Goal: Navigation & Orientation: Find specific page/section

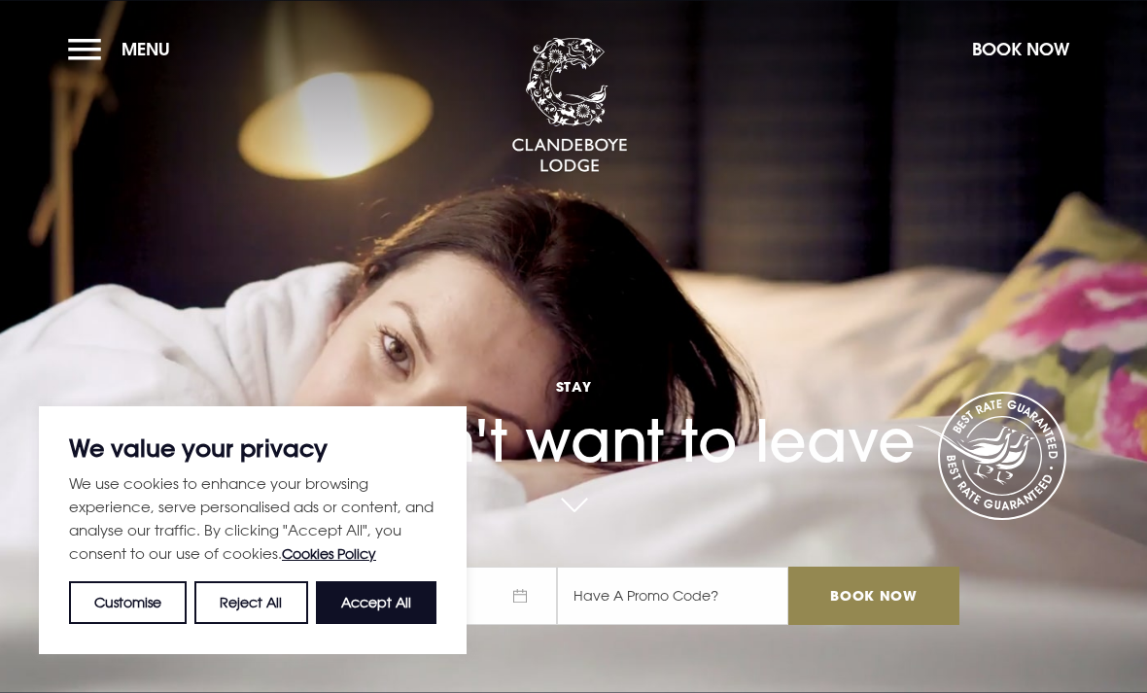
click at [90, 50] on button "Menu" at bounding box center [124, 49] width 112 height 42
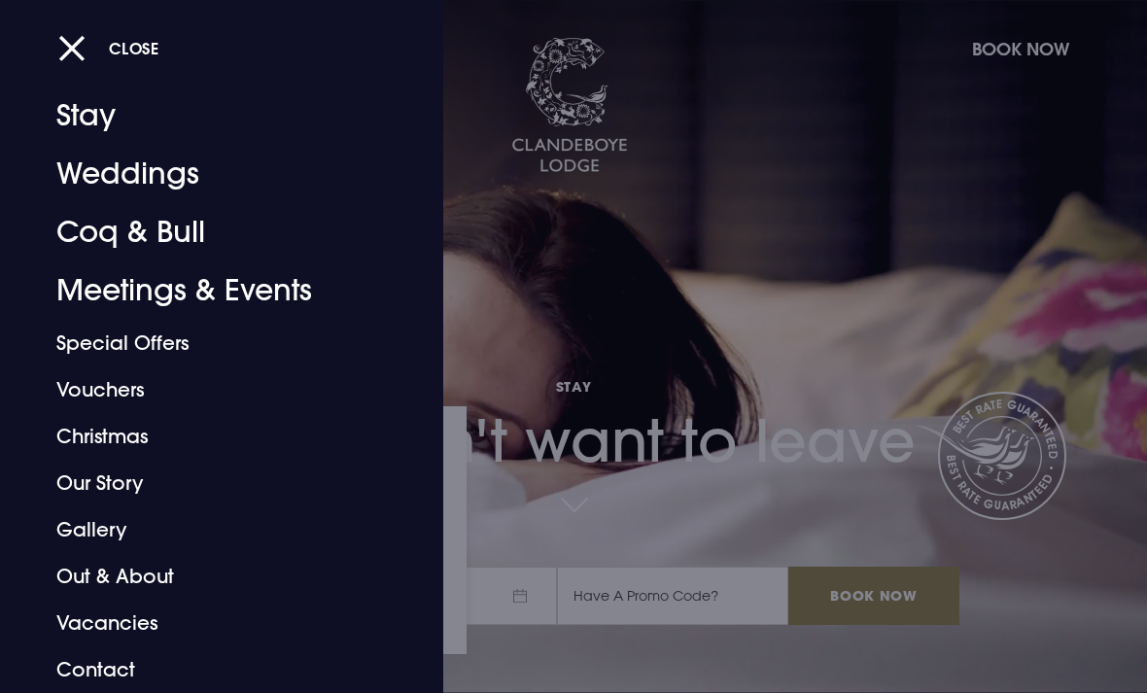
scroll to position [38, 0]
click at [87, 478] on link "Our Story" at bounding box center [208, 483] width 304 height 47
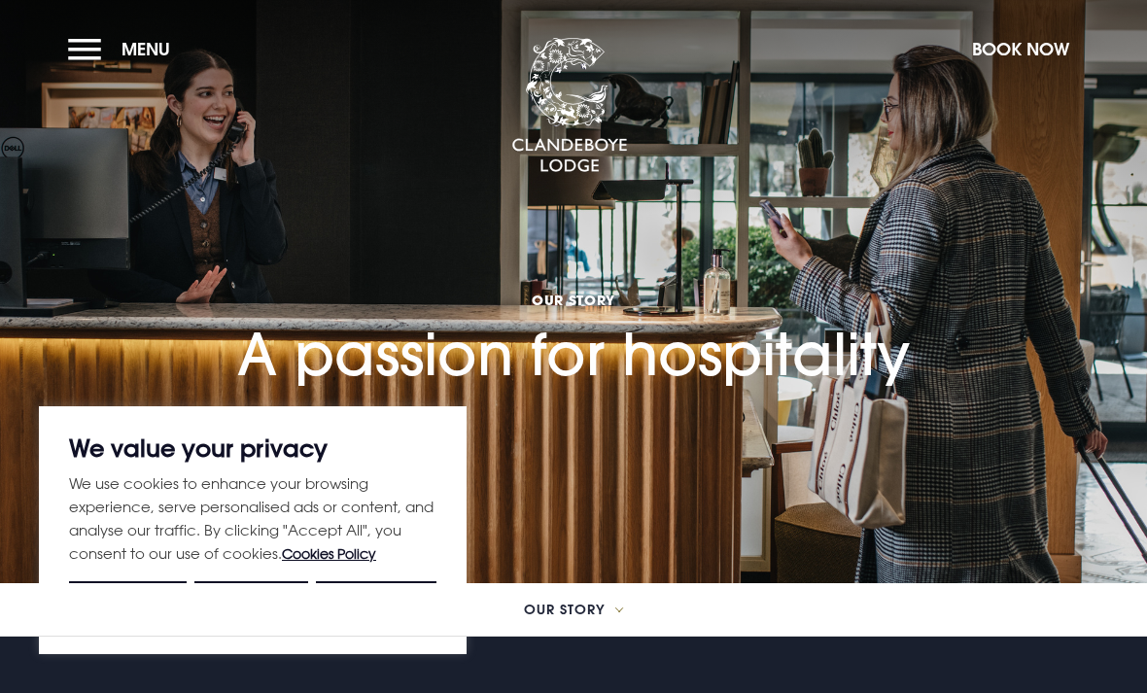
click at [53, 257] on section "Our Story A passion for hospitality" at bounding box center [573, 291] width 1147 height 583
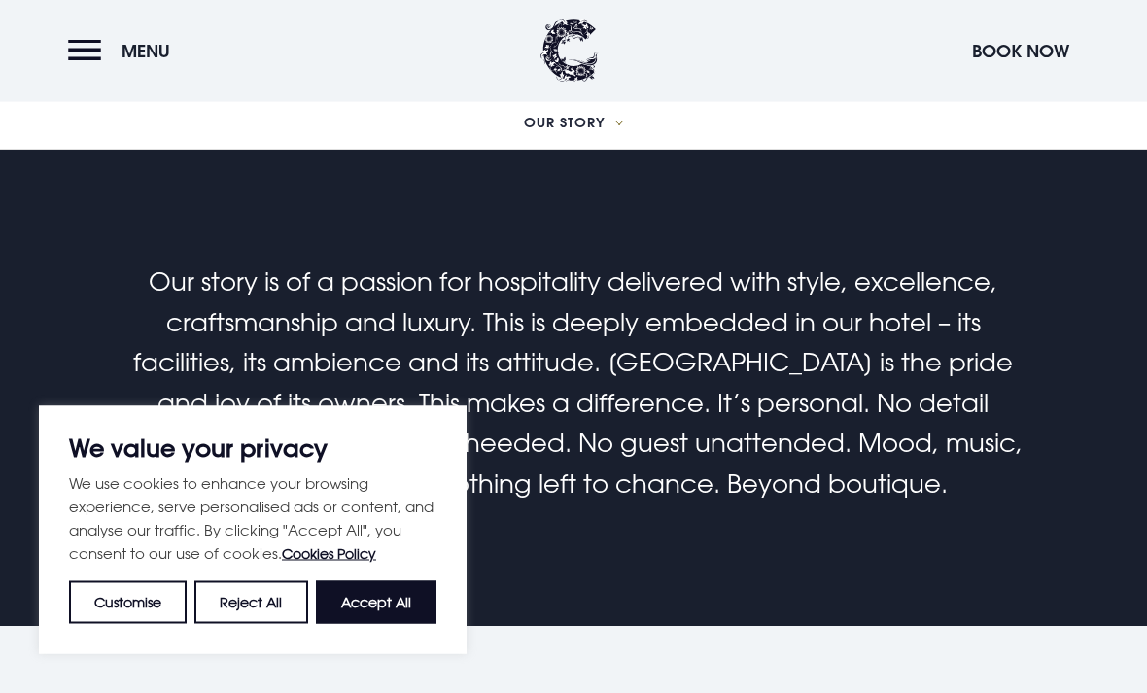
scroll to position [489, 0]
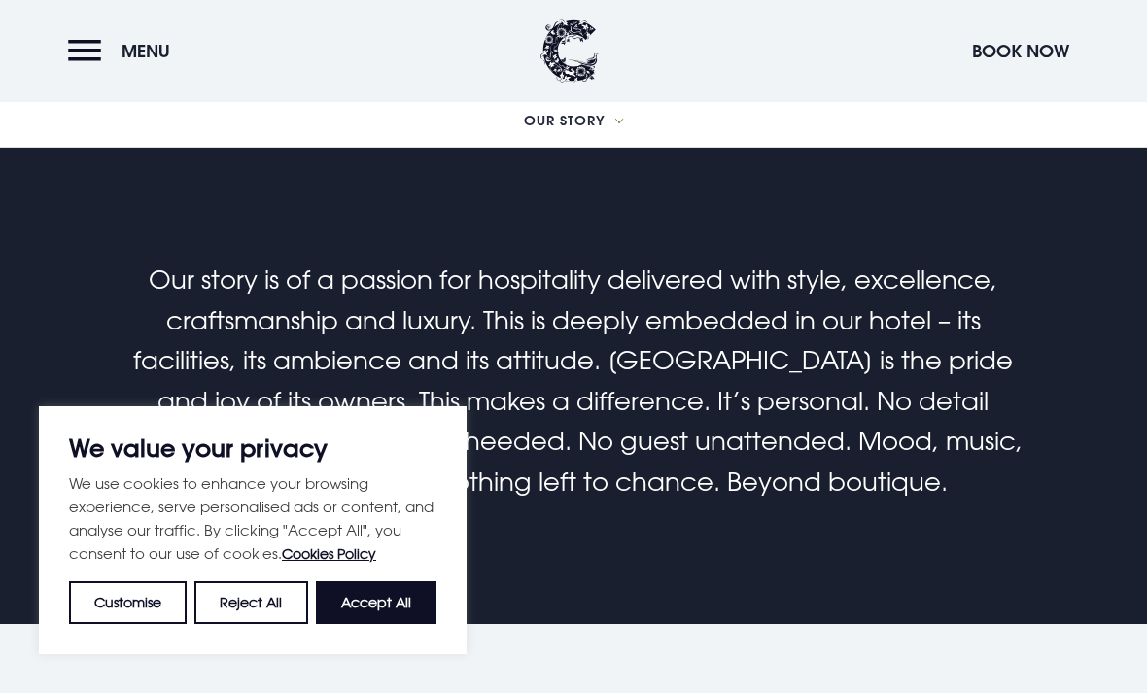
click at [370, 624] on button "Accept All" at bounding box center [376, 602] width 121 height 43
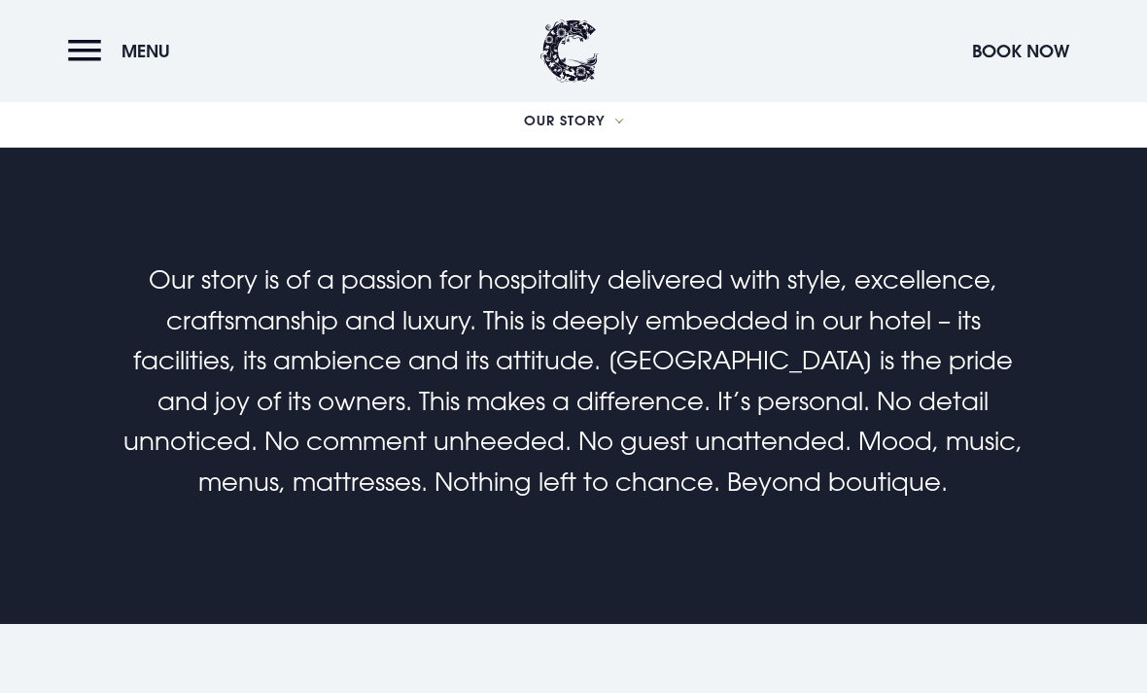
checkbox input "true"
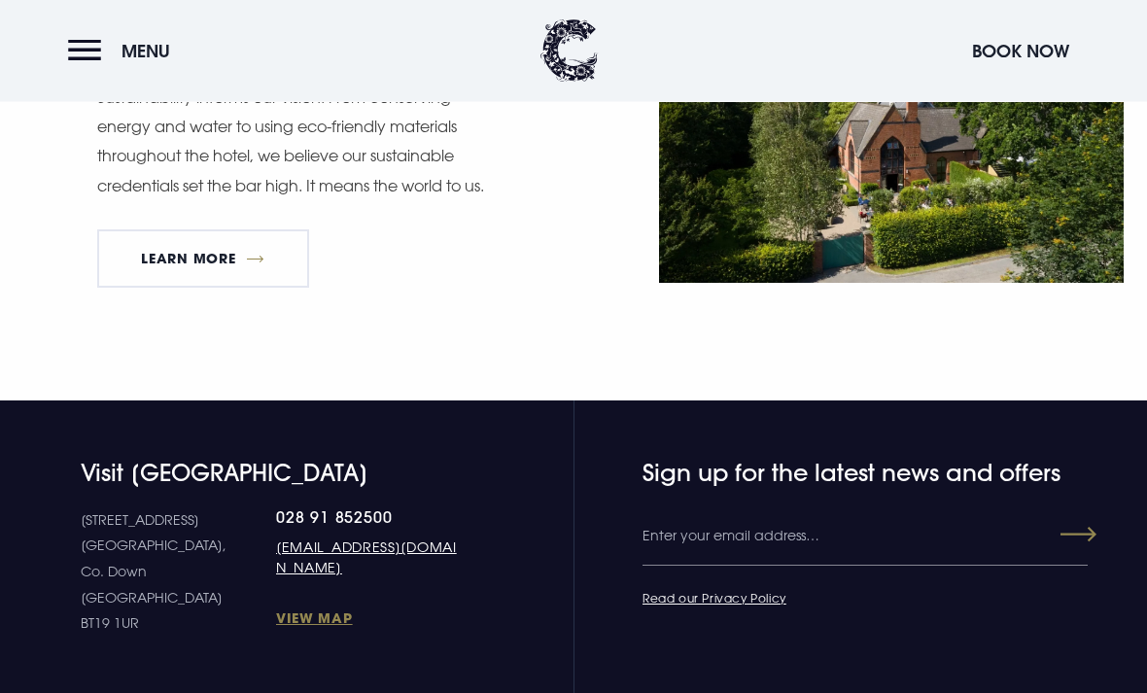
scroll to position [2961, 0]
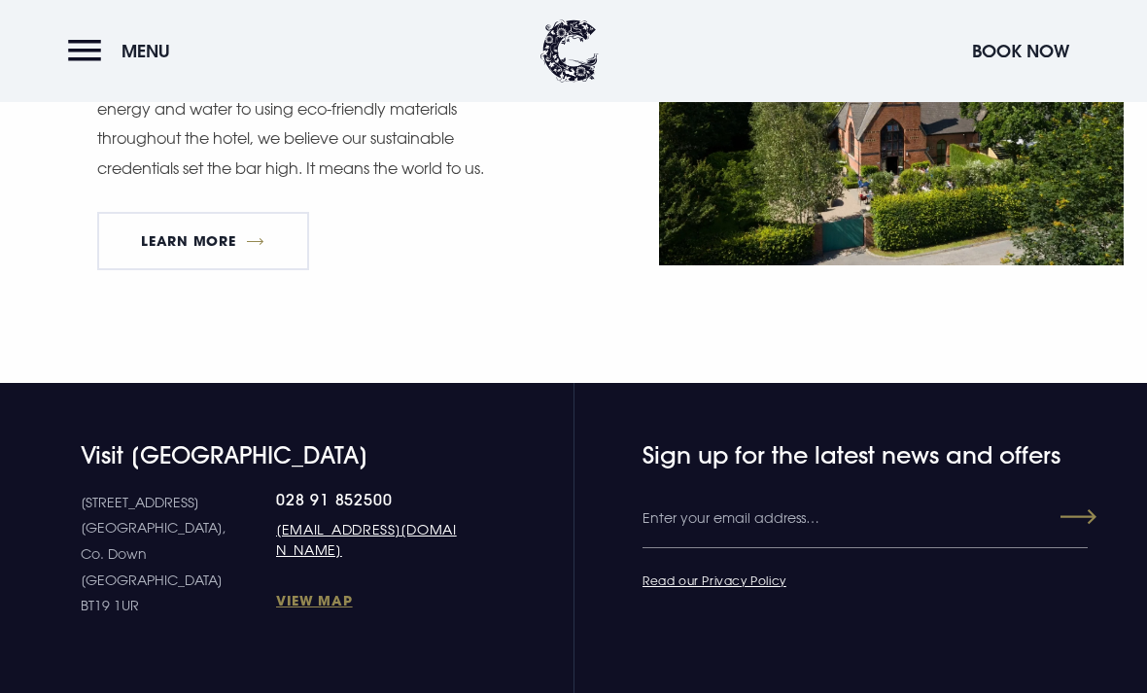
click at [276, 591] on link "View Map" at bounding box center [371, 600] width 190 height 18
